Goal: Communication & Community: Share content

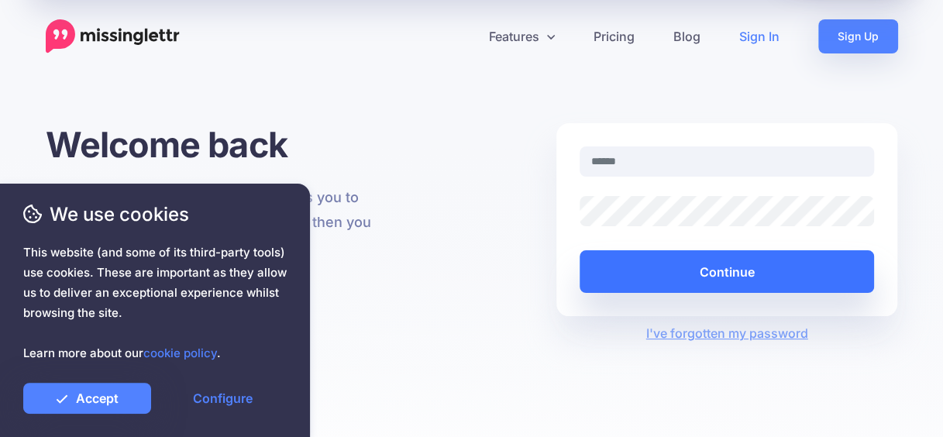
type input "**********"
click at [848, 271] on button "Continue" at bounding box center [727, 271] width 295 height 43
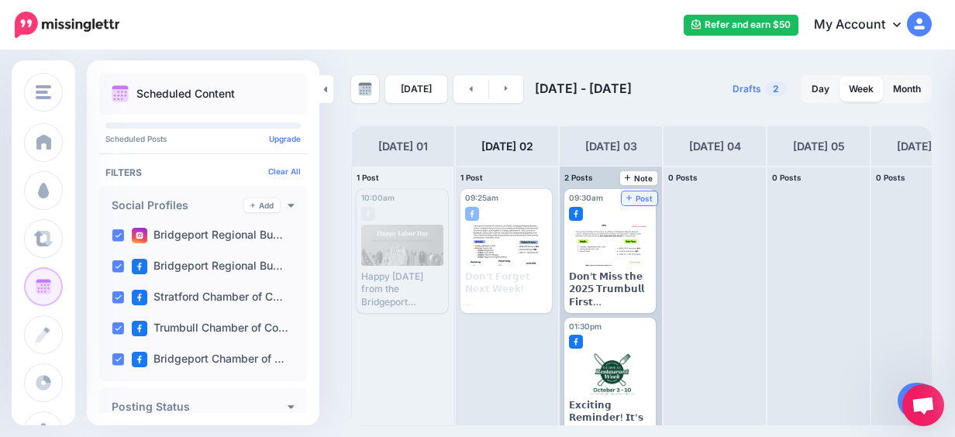
click at [642, 195] on span "Post" at bounding box center [639, 199] width 27 height 8
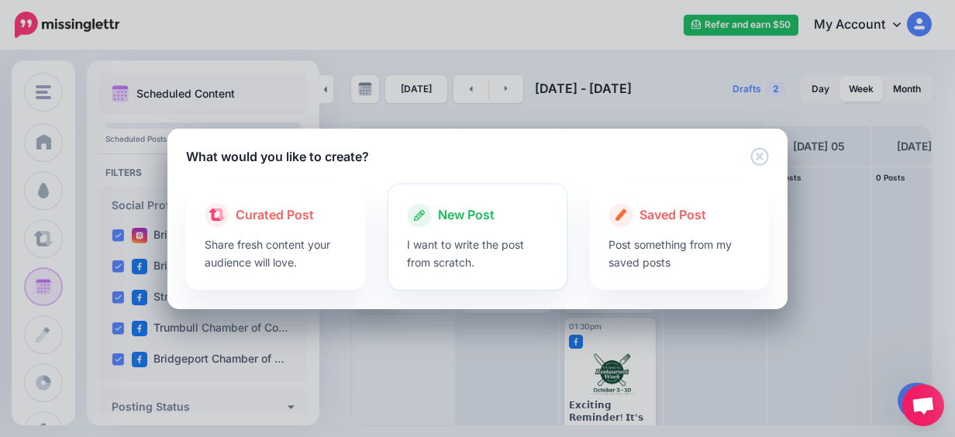
click at [480, 228] on div at bounding box center [478, 232] width 142 height 8
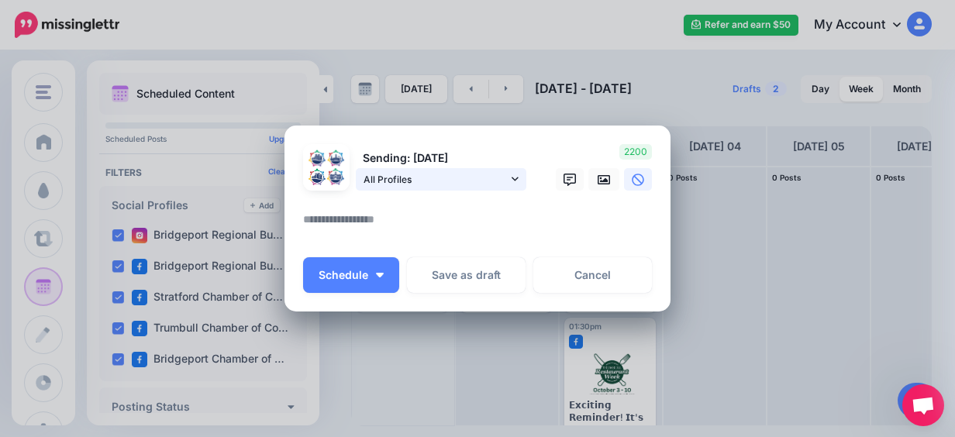
click at [488, 181] on span "All Profiles" at bounding box center [436, 179] width 144 height 16
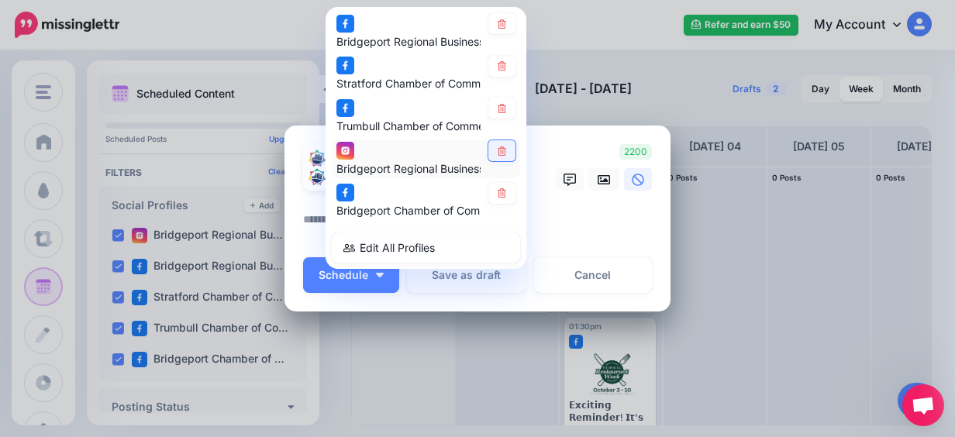
click at [505, 152] on link at bounding box center [501, 150] width 27 height 21
click at [557, 222] on textarea at bounding box center [481, 225] width 357 height 30
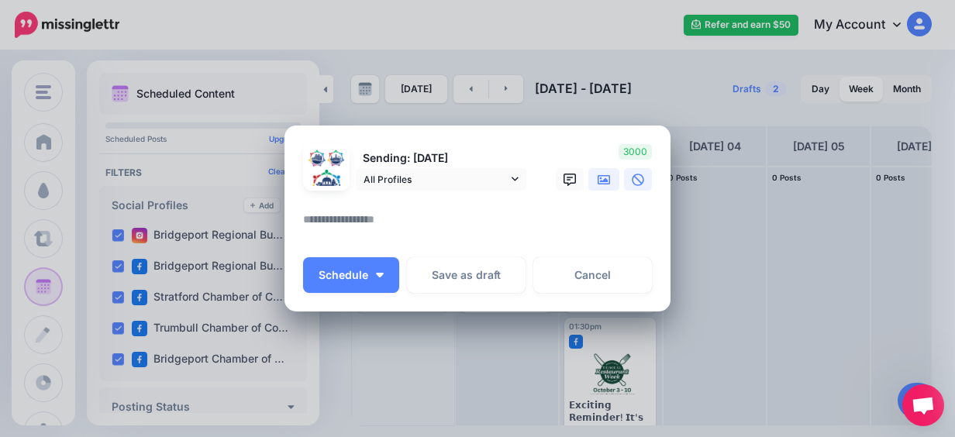
click at [599, 181] on icon at bounding box center [604, 179] width 12 height 9
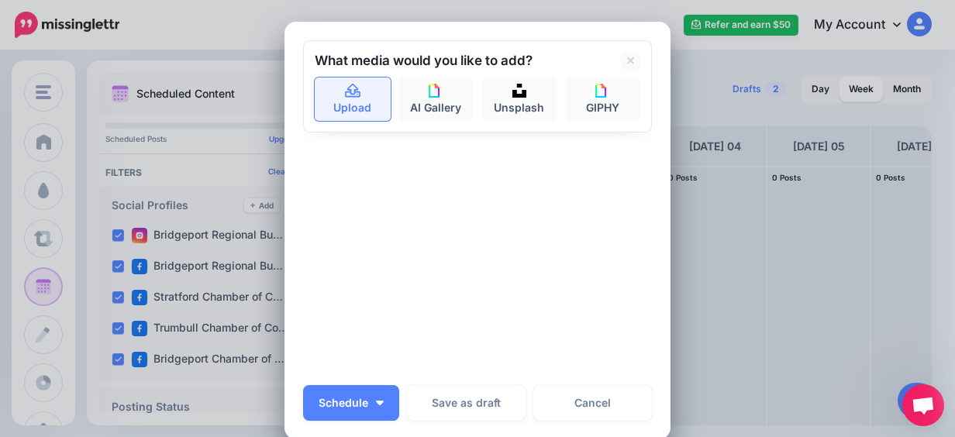
click at [359, 99] on link "Upload" at bounding box center [353, 99] width 76 height 43
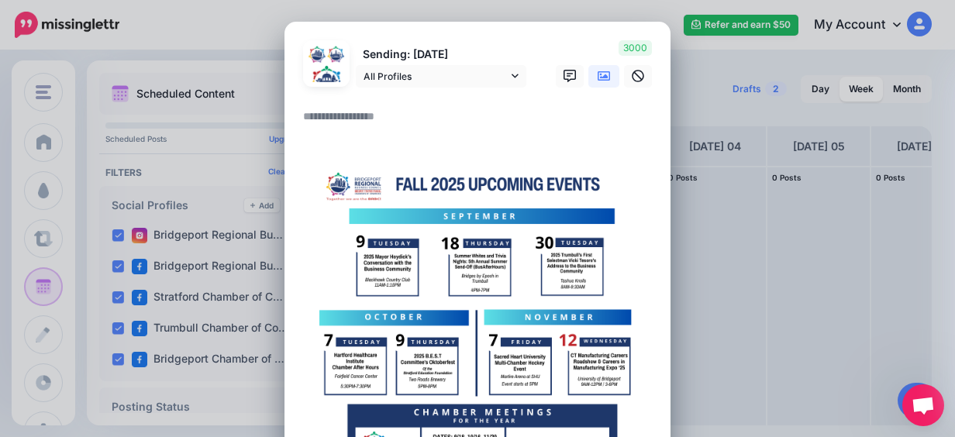
click at [351, 130] on textarea at bounding box center [481, 122] width 357 height 30
paste textarea "**********"
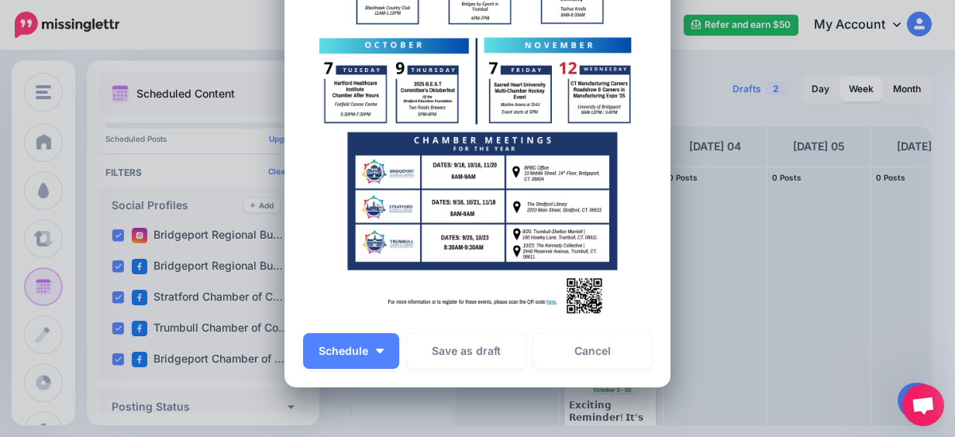
scroll to position [751, 0]
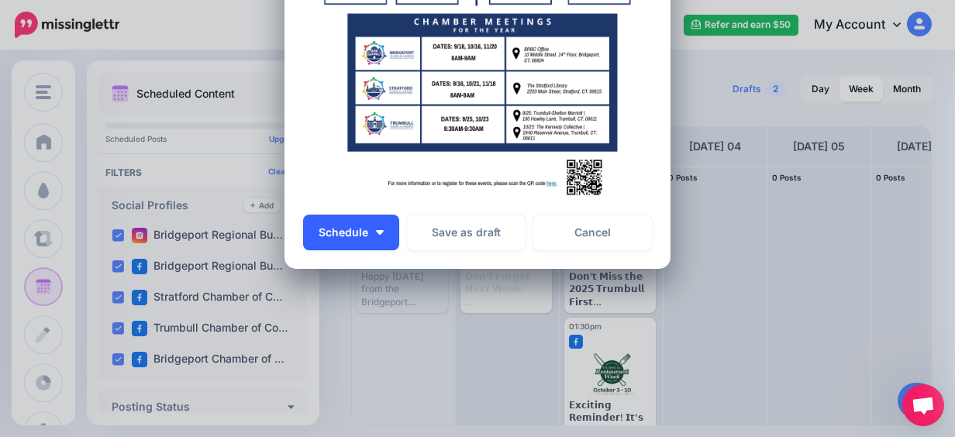
type textarea "**********"
click at [381, 216] on button "Schedule" at bounding box center [351, 233] width 96 height 36
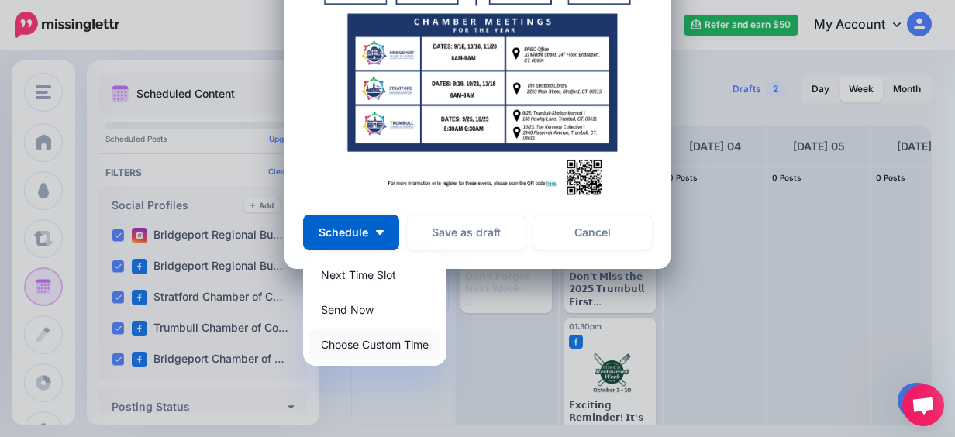
click at [386, 340] on link "Choose Custom Time" at bounding box center [374, 344] width 131 height 30
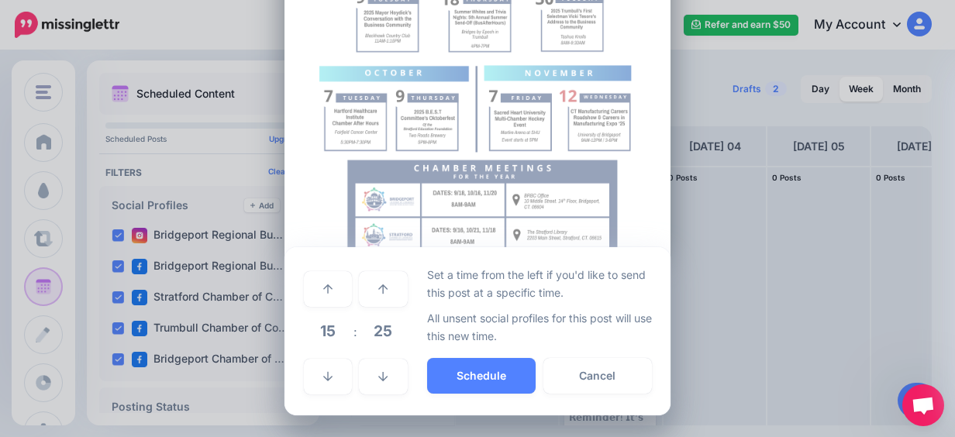
scroll to position [605, 0]
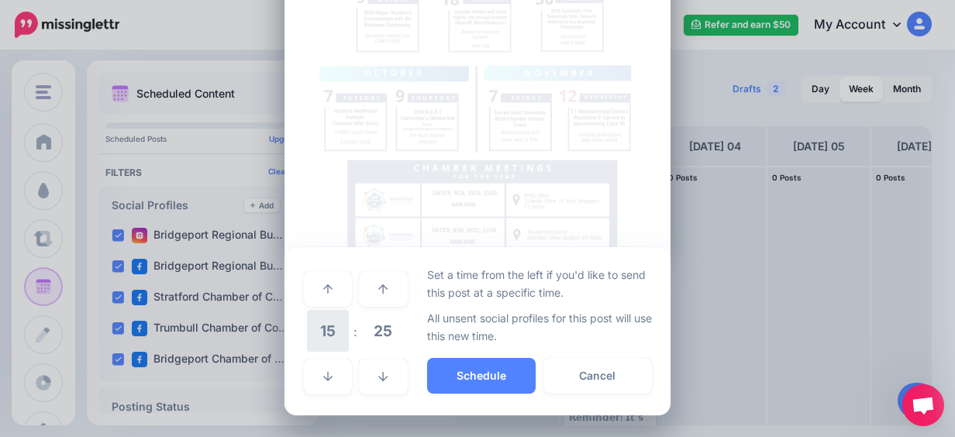
click at [338, 341] on span "15" at bounding box center [328, 331] width 42 height 42
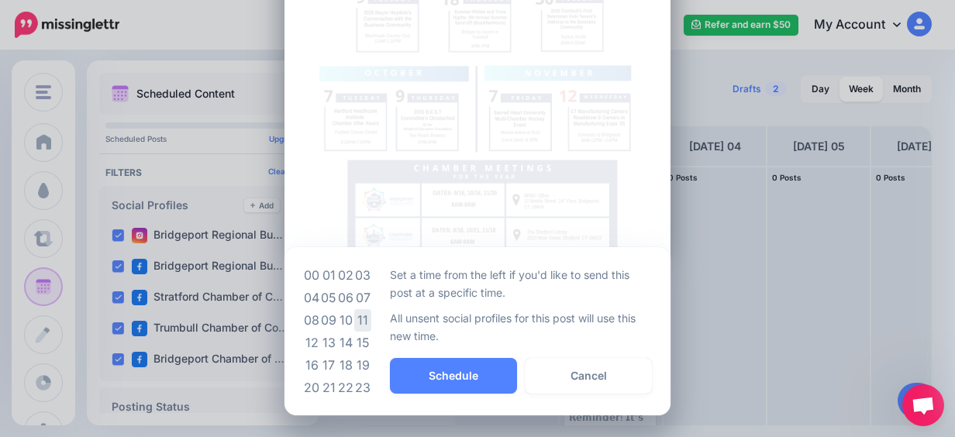
click at [354, 324] on td "11" at bounding box center [362, 320] width 17 height 22
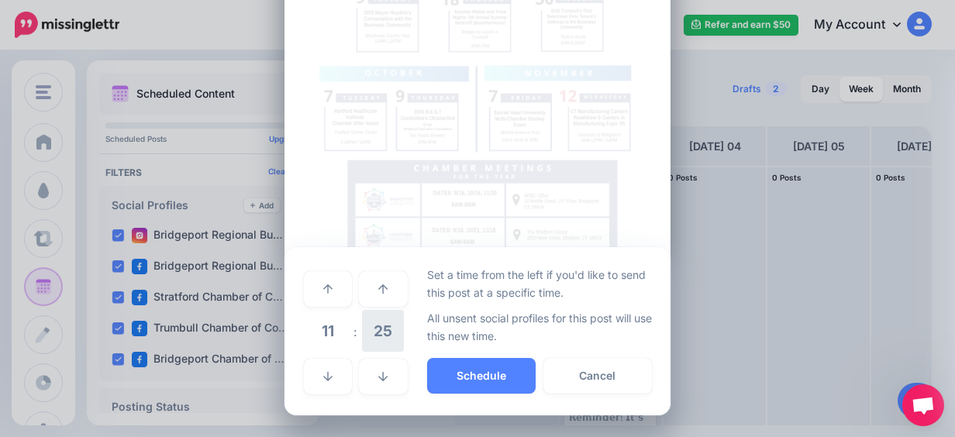
click at [393, 342] on span "25" at bounding box center [383, 331] width 42 height 42
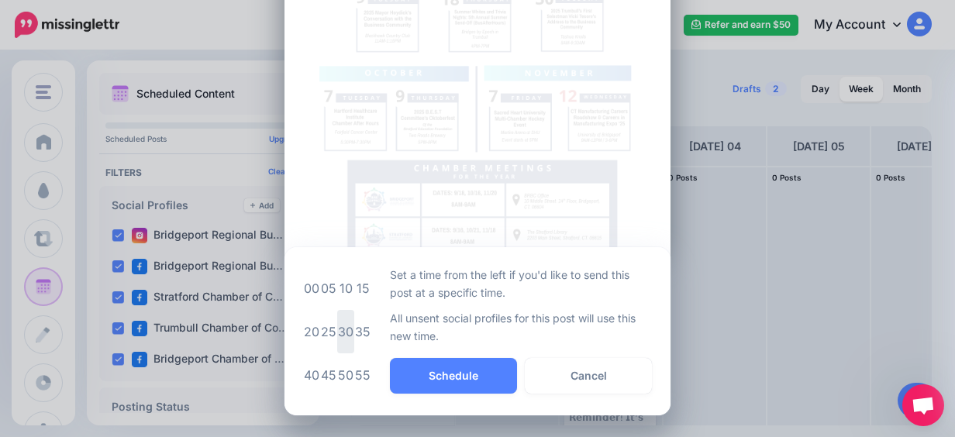
click at [337, 338] on td "30" at bounding box center [345, 331] width 17 height 43
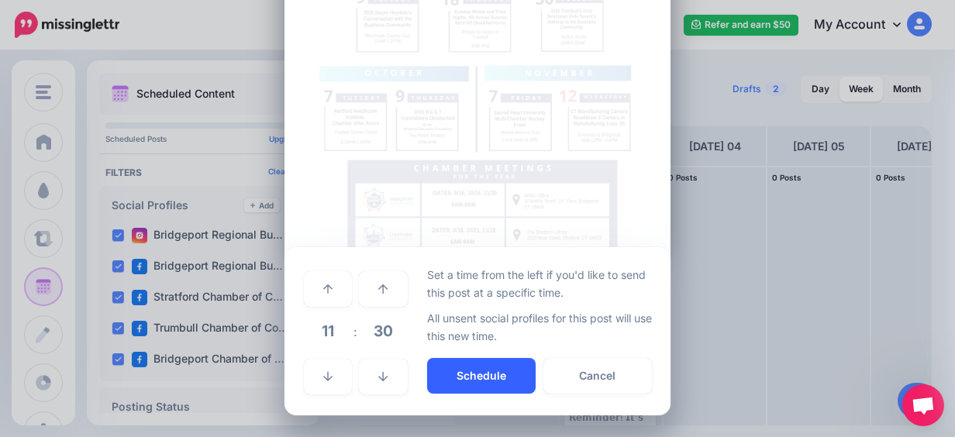
click at [454, 375] on button "Schedule" at bounding box center [481, 376] width 109 height 36
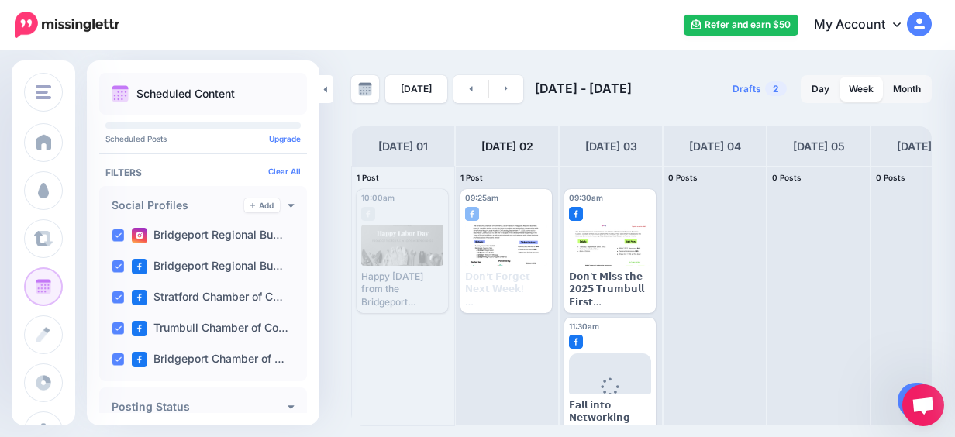
scroll to position [154, 0]
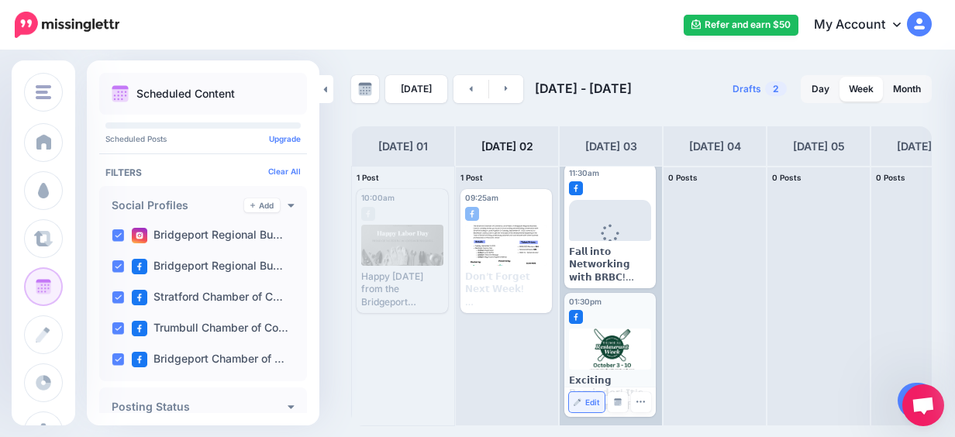
click at [595, 398] on span "Edit" at bounding box center [592, 402] width 15 height 8
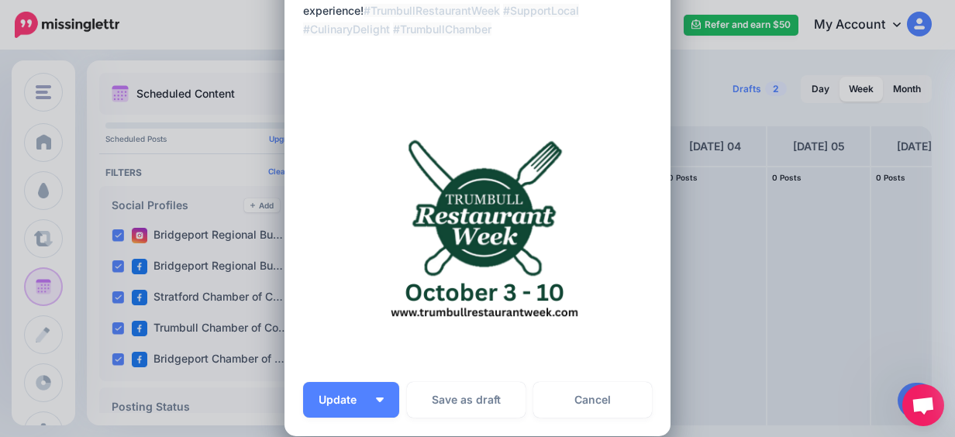
scroll to position [478, 0]
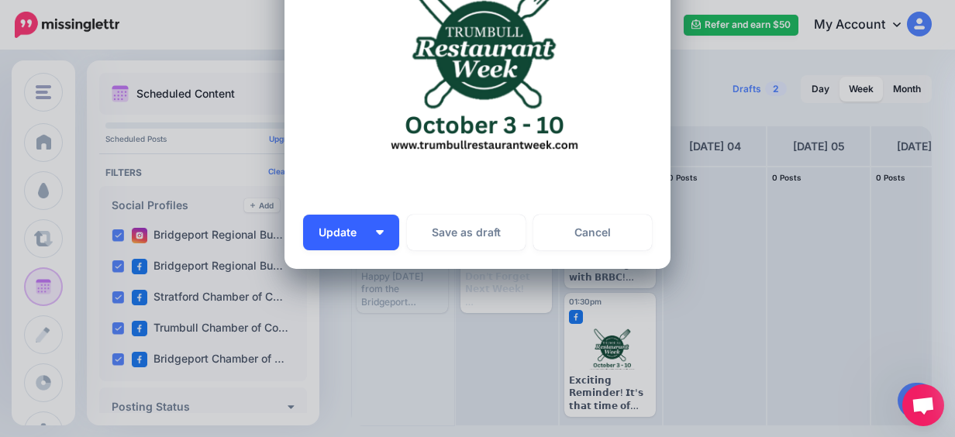
click at [381, 228] on button "Update" at bounding box center [351, 233] width 96 height 36
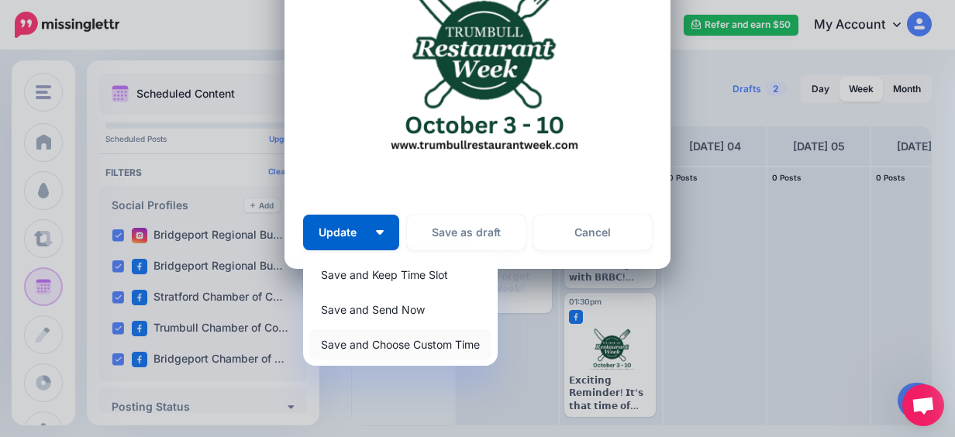
click at [437, 340] on link "Save and Choose Custom Time" at bounding box center [400, 344] width 182 height 30
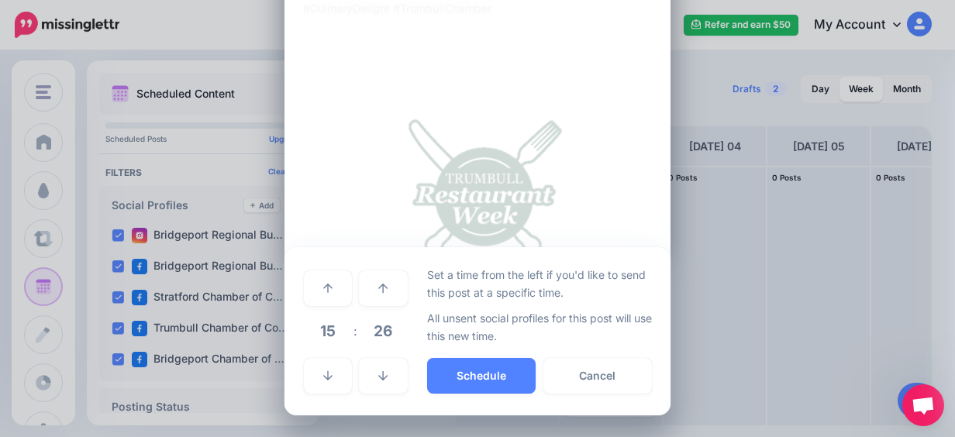
scroll to position [330, 0]
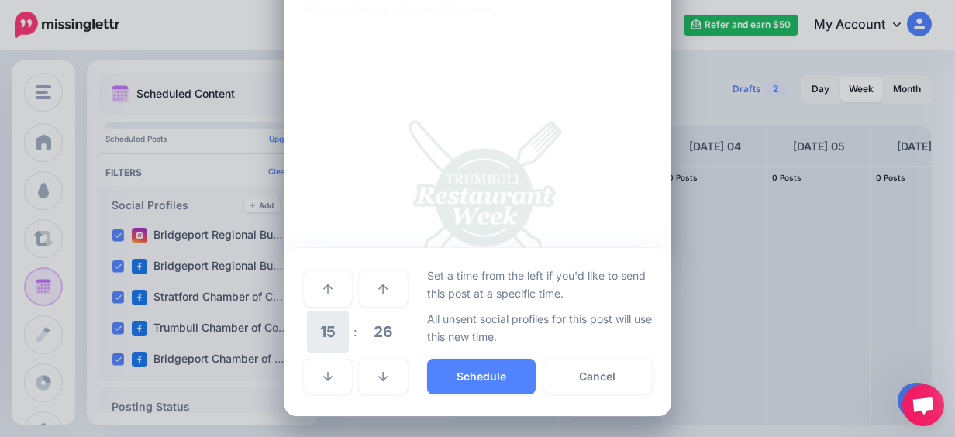
click at [338, 330] on span "15" at bounding box center [328, 332] width 42 height 42
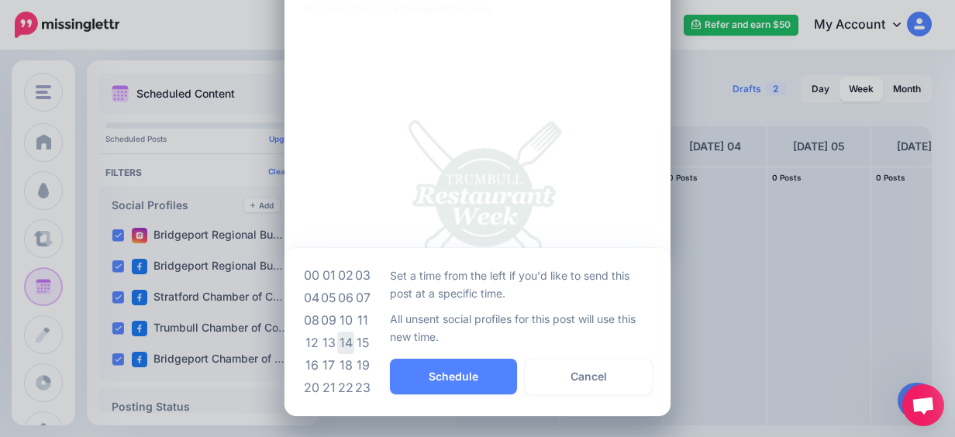
click at [341, 340] on td "14" at bounding box center [345, 343] width 17 height 22
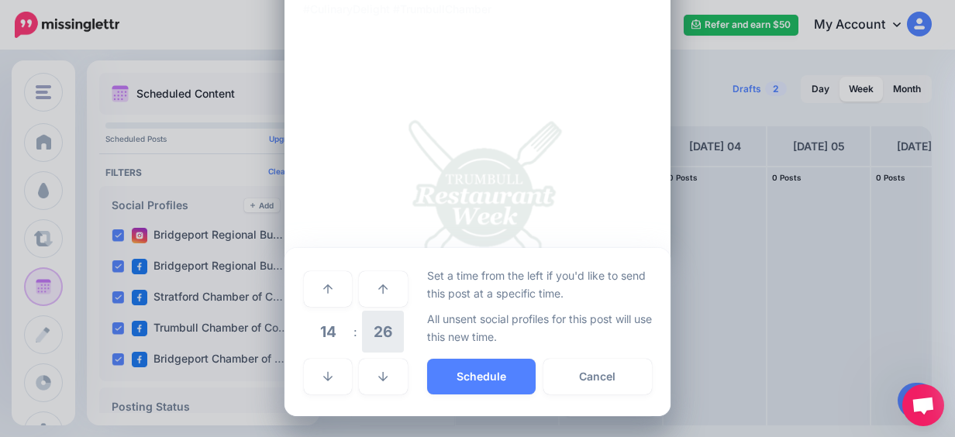
click at [397, 336] on span "26" at bounding box center [383, 332] width 42 height 42
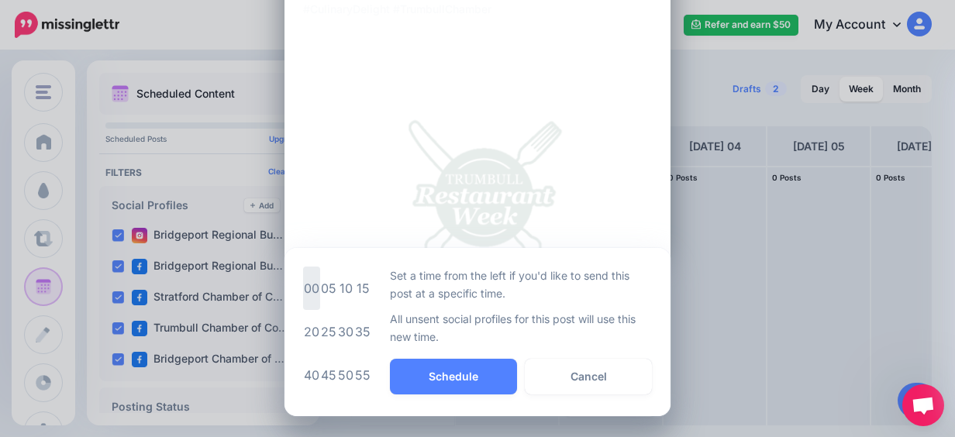
click at [309, 294] on td "00" at bounding box center [311, 288] width 17 height 43
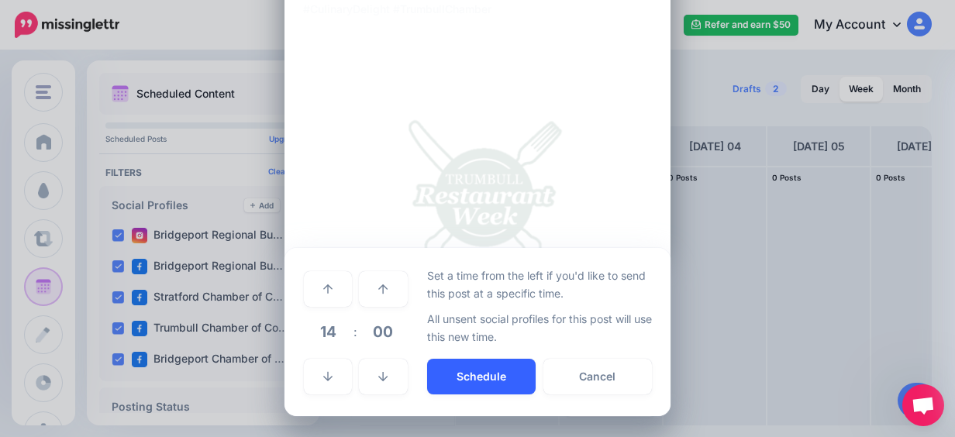
click at [451, 372] on button "Schedule" at bounding box center [481, 377] width 109 height 36
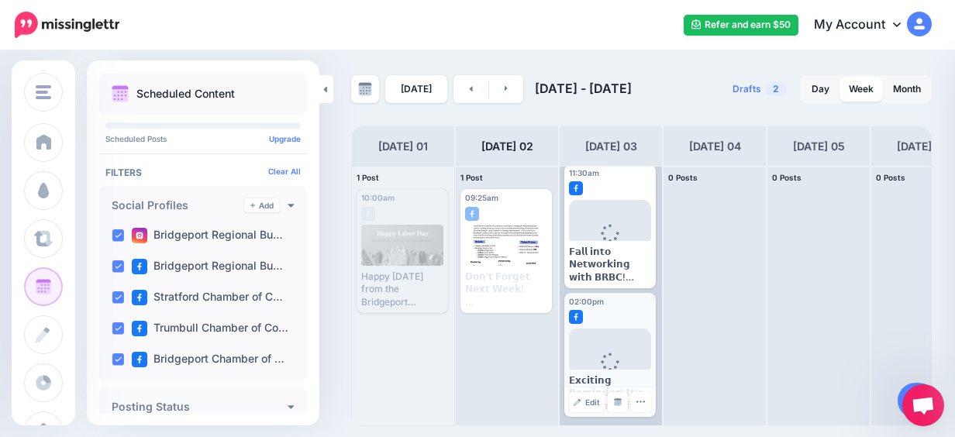
scroll to position [0, 0]
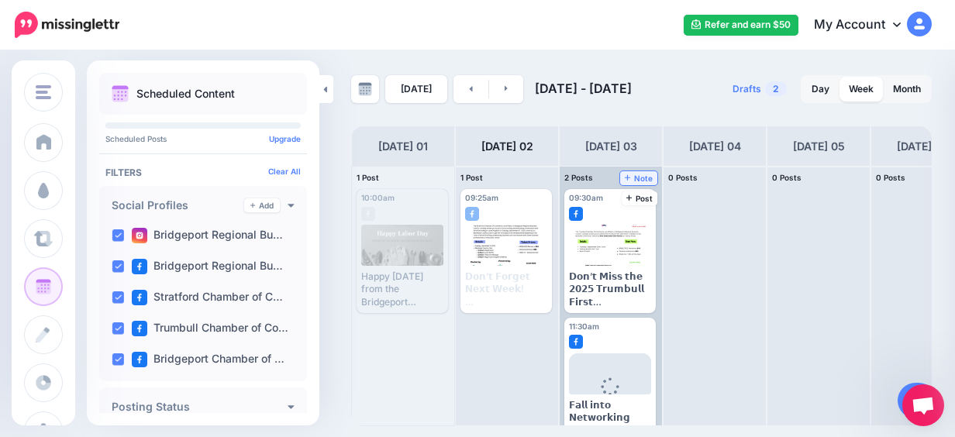
click at [630, 180] on icon at bounding box center [628, 178] width 6 height 8
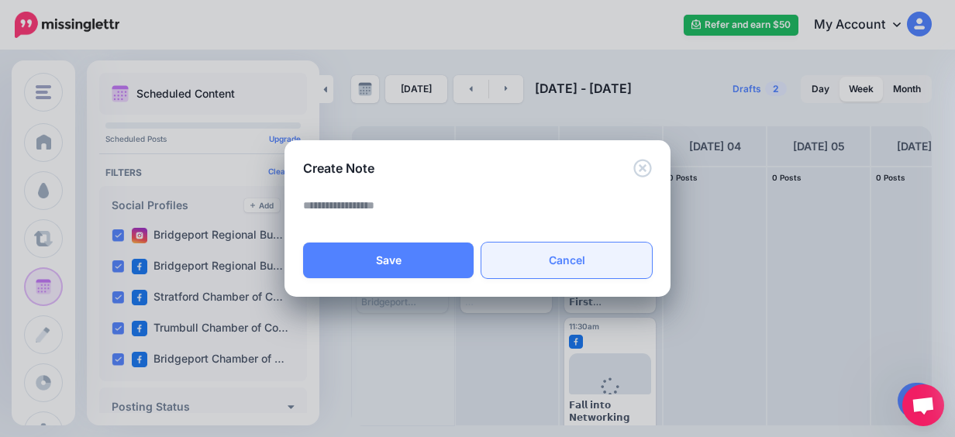
click at [558, 256] on link "Cancel" at bounding box center [566, 261] width 171 height 36
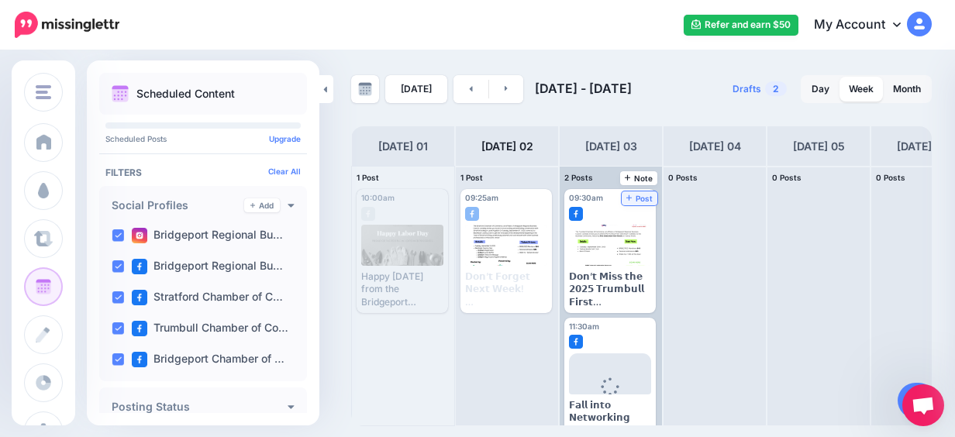
click at [642, 195] on span "Post" at bounding box center [639, 199] width 27 height 8
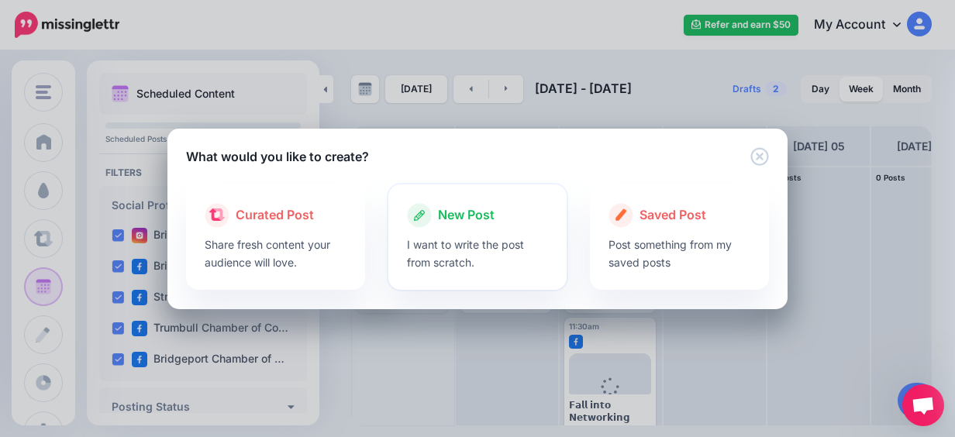
click at [478, 219] on span "New Post" at bounding box center [466, 215] width 57 height 20
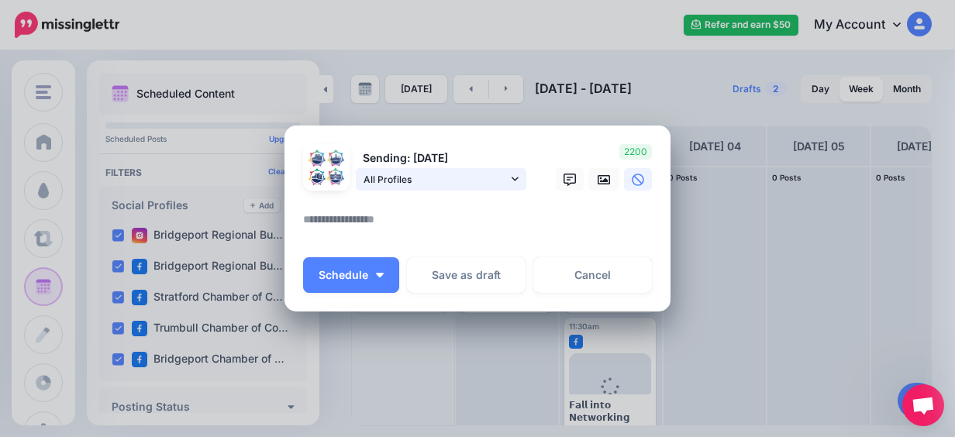
click at [423, 178] on span "All Profiles" at bounding box center [436, 179] width 144 height 16
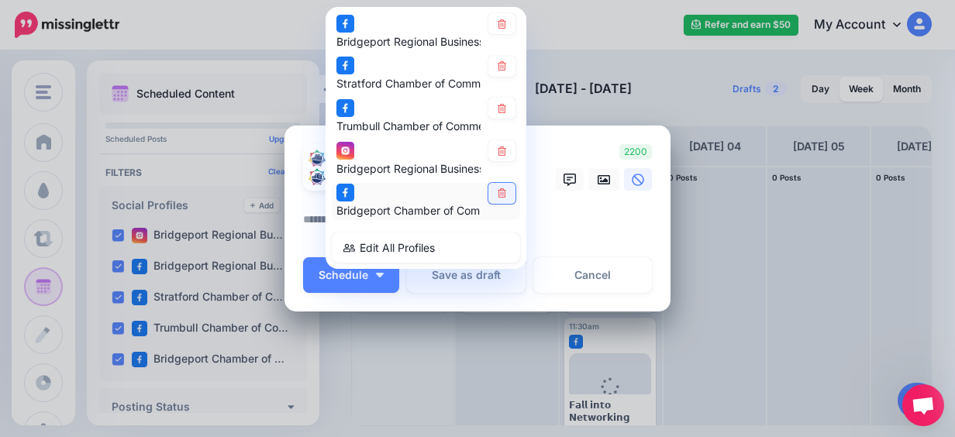
click at [498, 193] on icon at bounding box center [502, 193] width 9 height 9
click at [495, 113] on link at bounding box center [501, 108] width 27 height 21
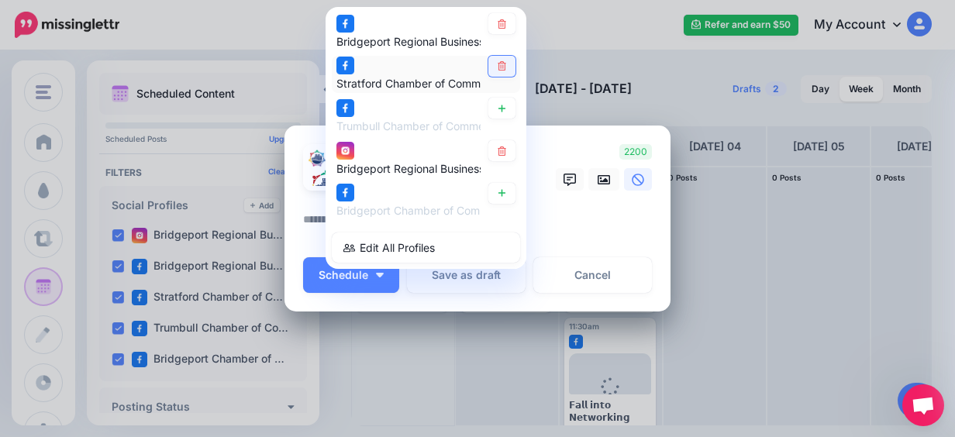
click at [495, 60] on link at bounding box center [501, 66] width 27 height 21
click at [498, 21] on icon at bounding box center [502, 23] width 9 height 9
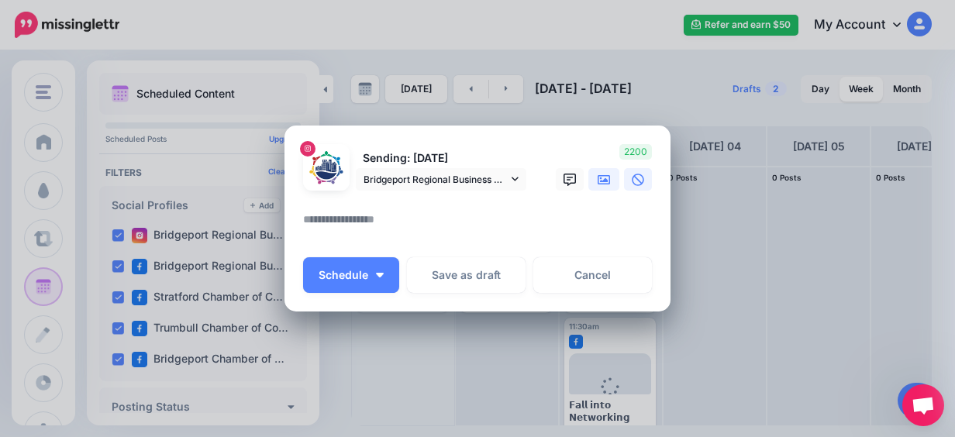
click at [599, 176] on icon at bounding box center [604, 179] width 12 height 9
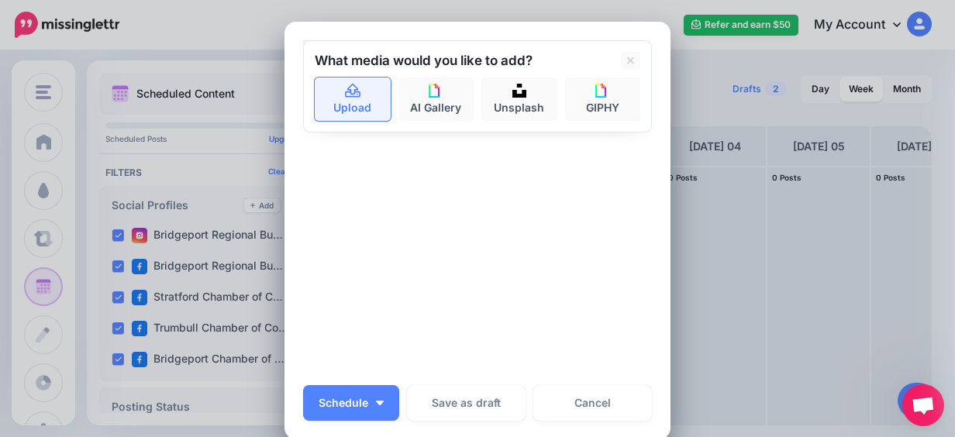
click at [352, 103] on link "Upload" at bounding box center [353, 99] width 76 height 43
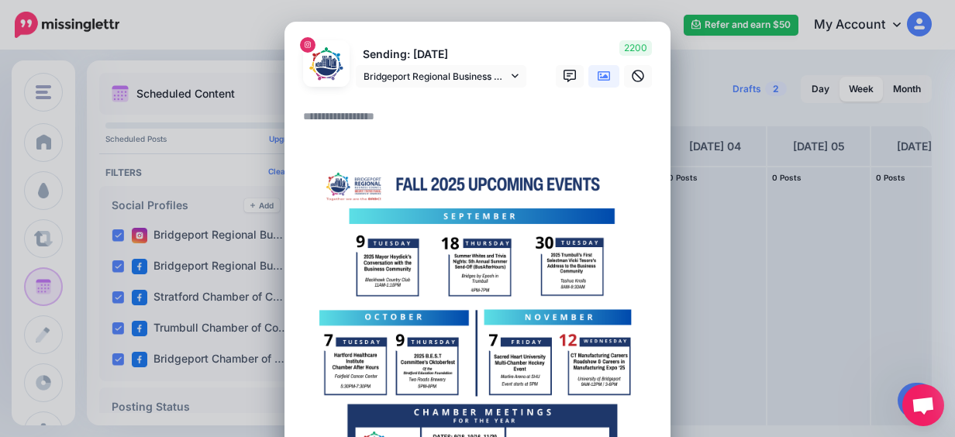
click at [385, 124] on textarea at bounding box center [481, 122] width 357 height 30
paste textarea "**********"
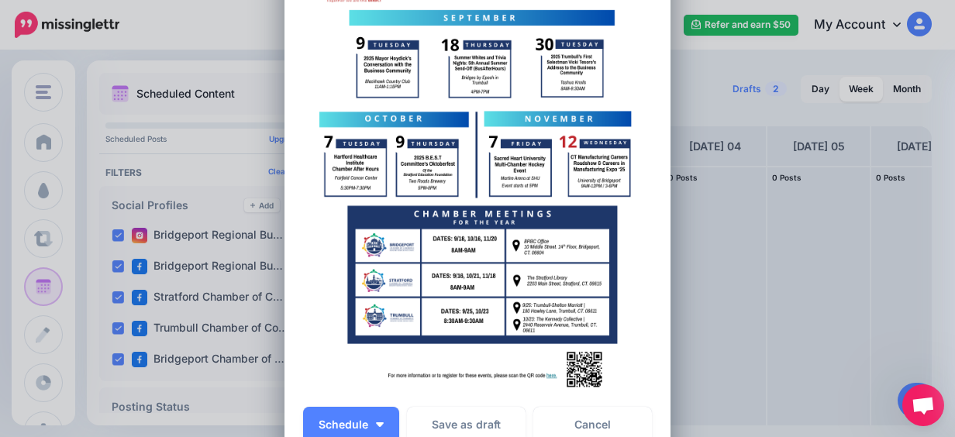
scroll to position [714, 0]
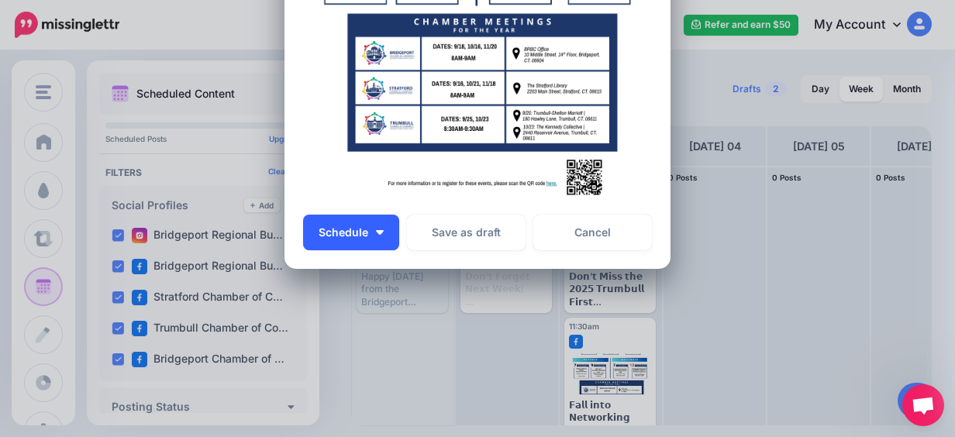
type textarea "**********"
click at [367, 230] on button "Schedule" at bounding box center [351, 233] width 96 height 36
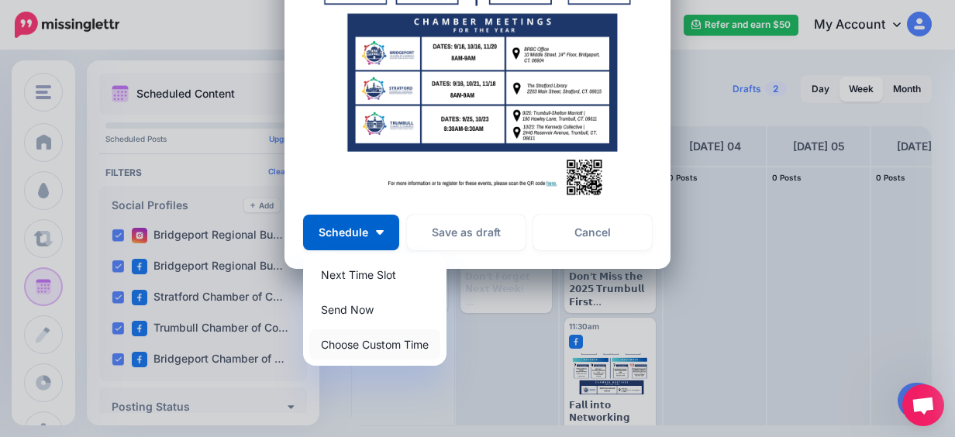
click at [381, 340] on link "Choose Custom Time" at bounding box center [374, 344] width 131 height 30
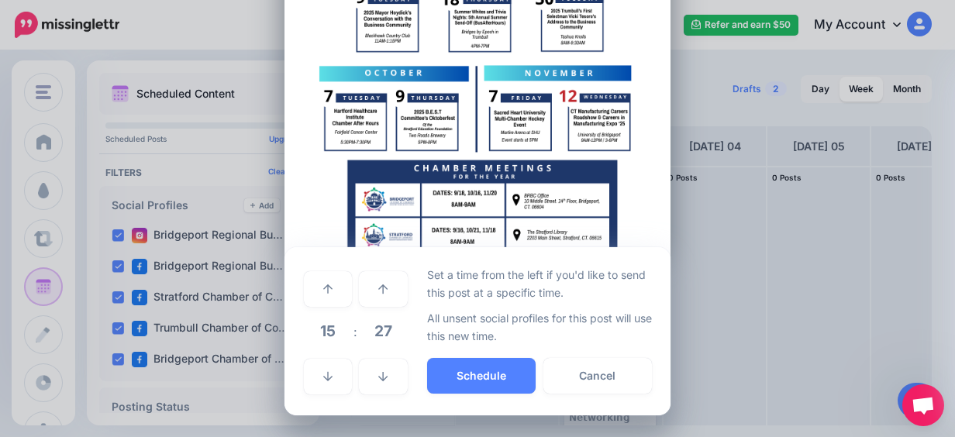
scroll to position [567, 0]
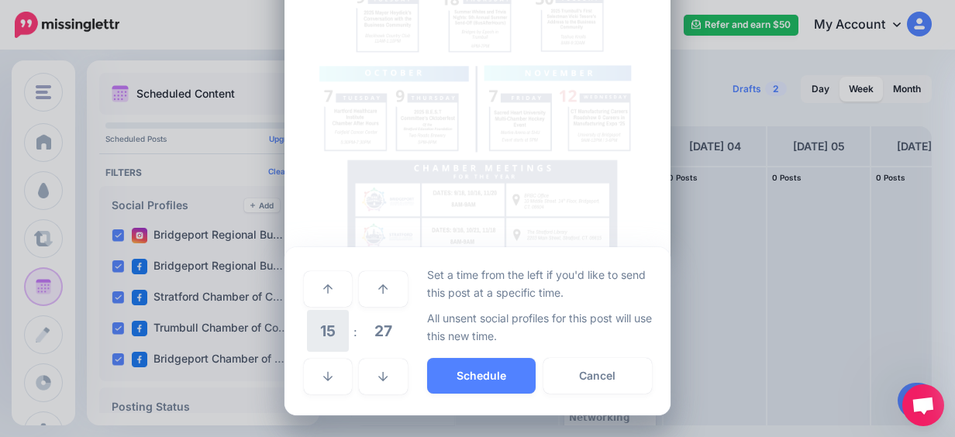
click at [333, 340] on span "15" at bounding box center [328, 331] width 42 height 42
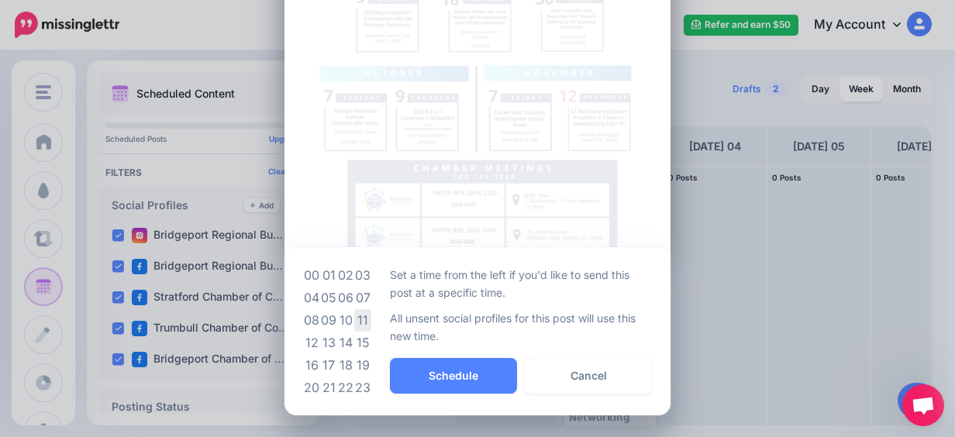
click at [360, 318] on td "11" at bounding box center [362, 320] width 17 height 22
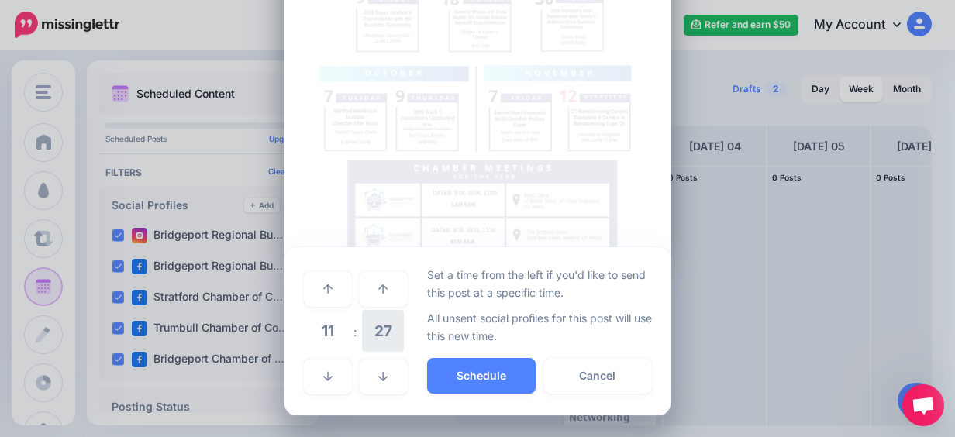
click at [363, 340] on span "27" at bounding box center [383, 331] width 42 height 42
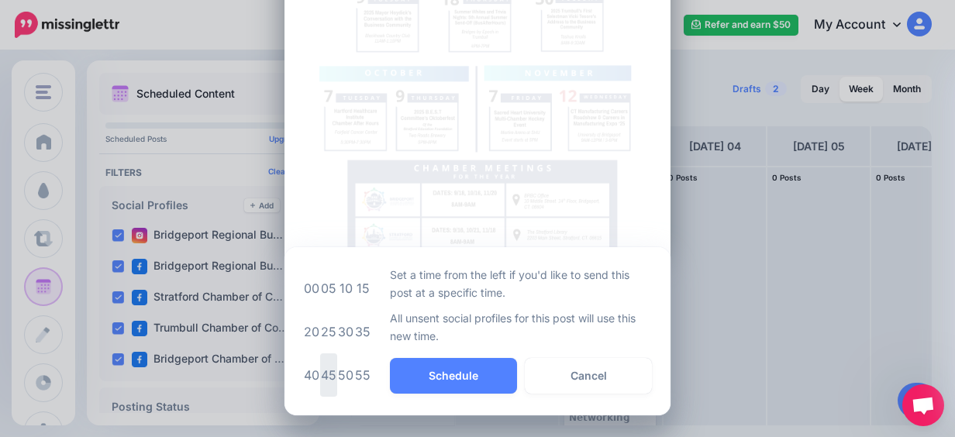
click at [324, 375] on td "45" at bounding box center [328, 375] width 17 height 43
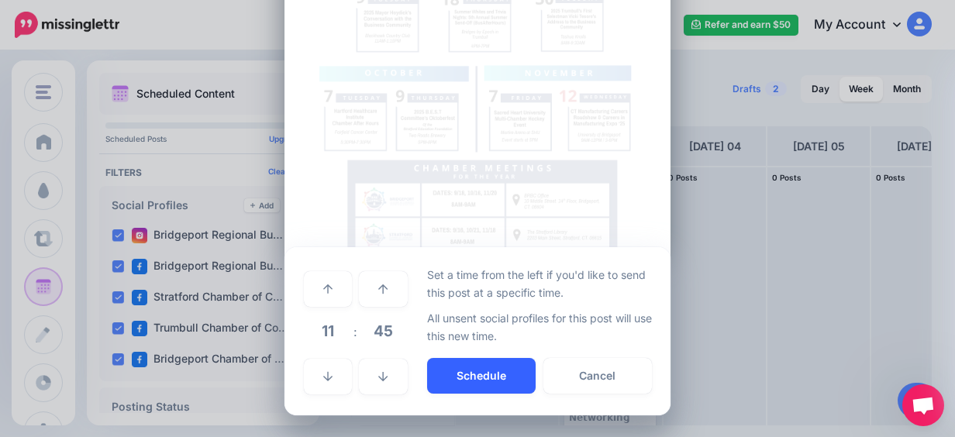
click at [493, 374] on button "Schedule" at bounding box center [481, 376] width 109 height 36
